Goal: Understand process/instructions

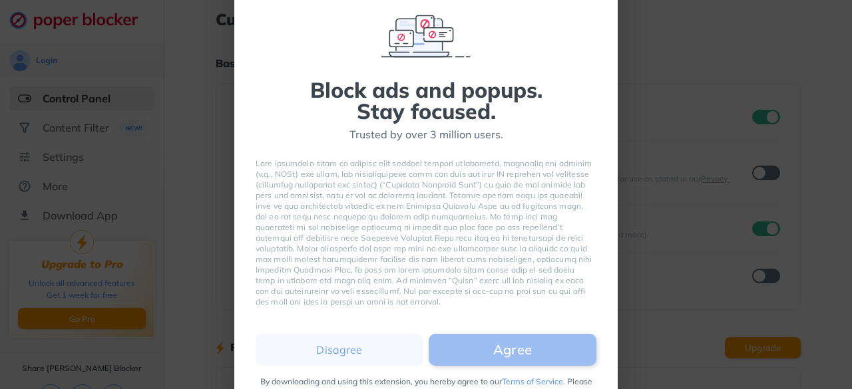
click at [497, 347] on button "Agree" at bounding box center [513, 350] width 168 height 32
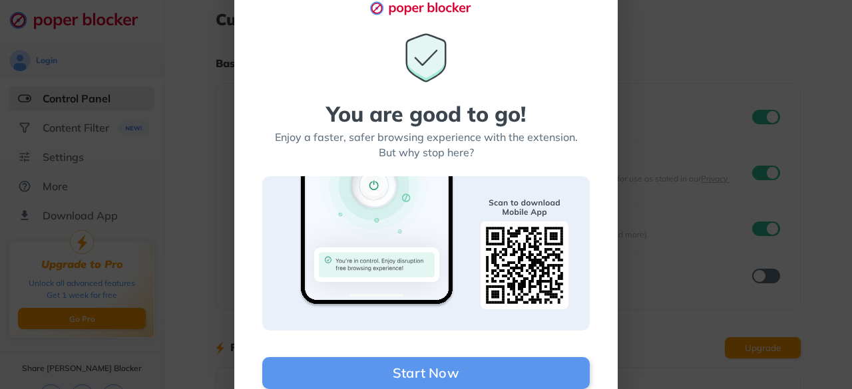
click at [662, 204] on div "You are good to go! Enjoy a faster, safer browsing experience with the extensio…" at bounding box center [426, 194] width 852 height 389
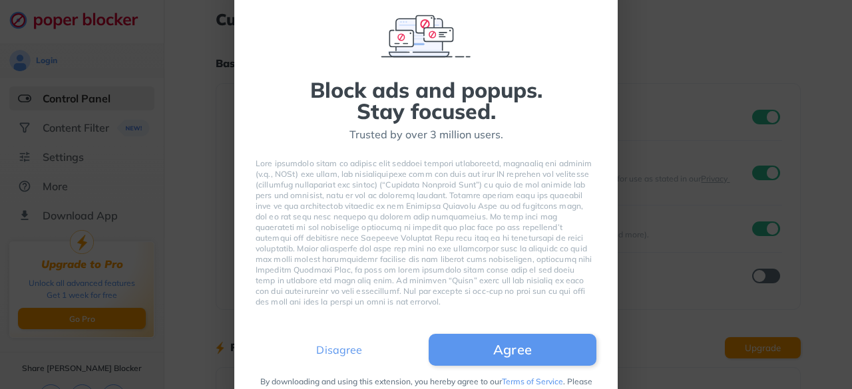
click at [349, 355] on button "Disagree" at bounding box center [340, 350] width 168 height 32
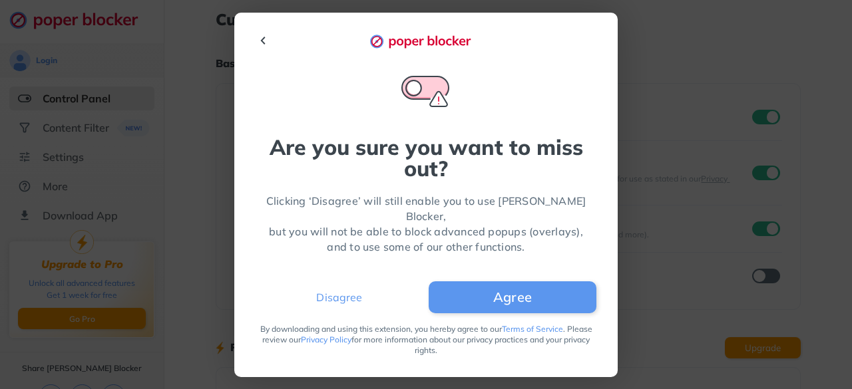
click at [345, 292] on button "Disagree" at bounding box center [340, 298] width 168 height 32
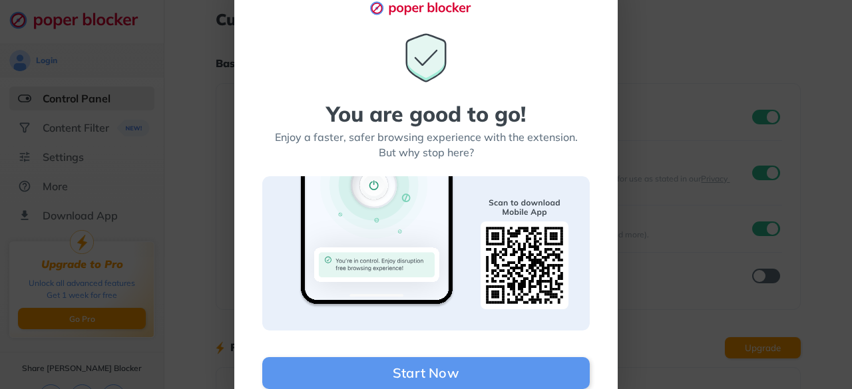
click at [715, 169] on div "You are good to go! Enjoy a faster, safer browsing experience with the extensio…" at bounding box center [426, 194] width 852 height 389
